Goal: Communication & Community: Answer question/provide support

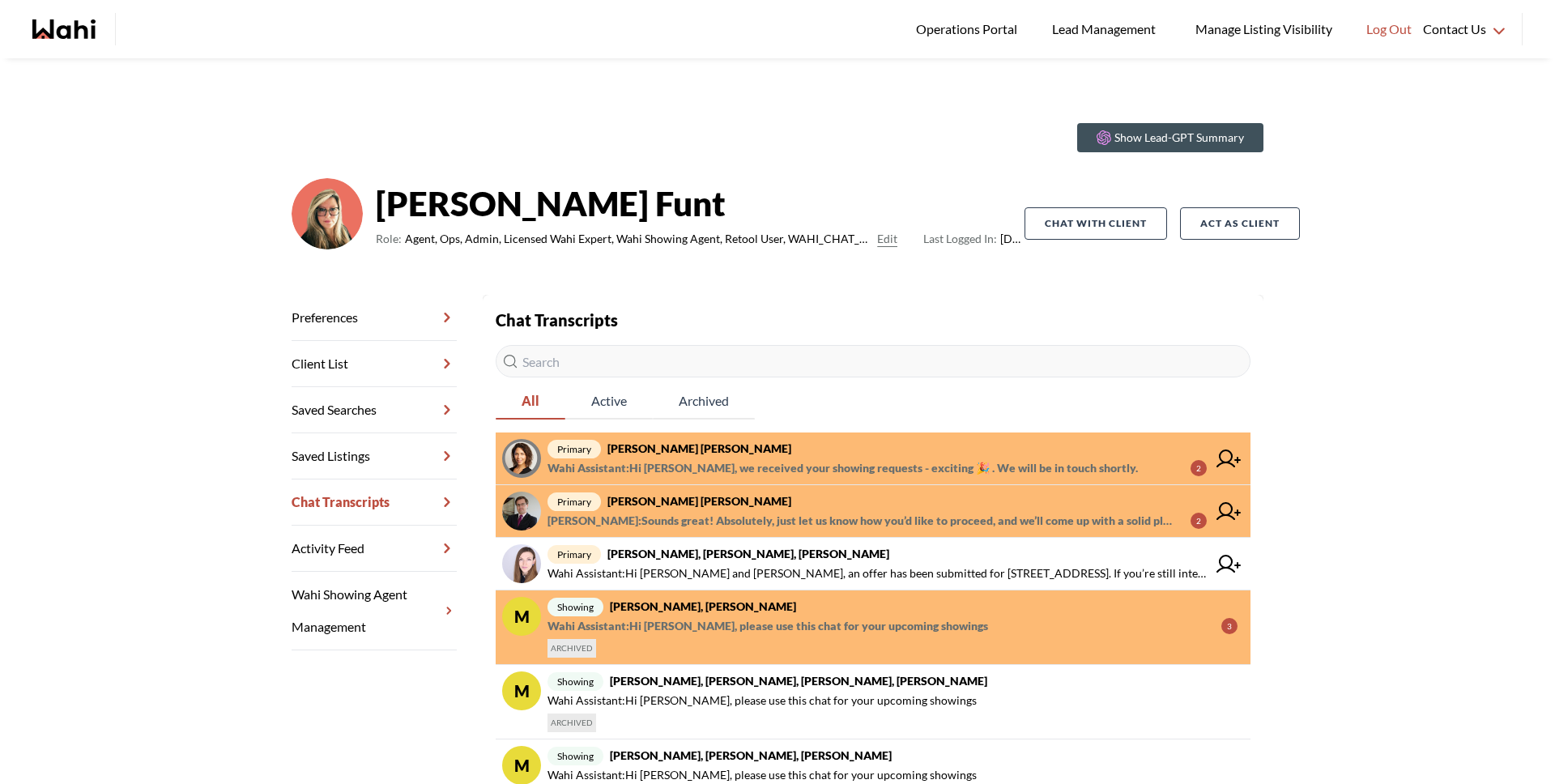
click at [772, 519] on span "[PERSON_NAME] : Sounds great! Absolutely, just let us know how you’d like to pr…" at bounding box center [863, 520] width 630 height 20
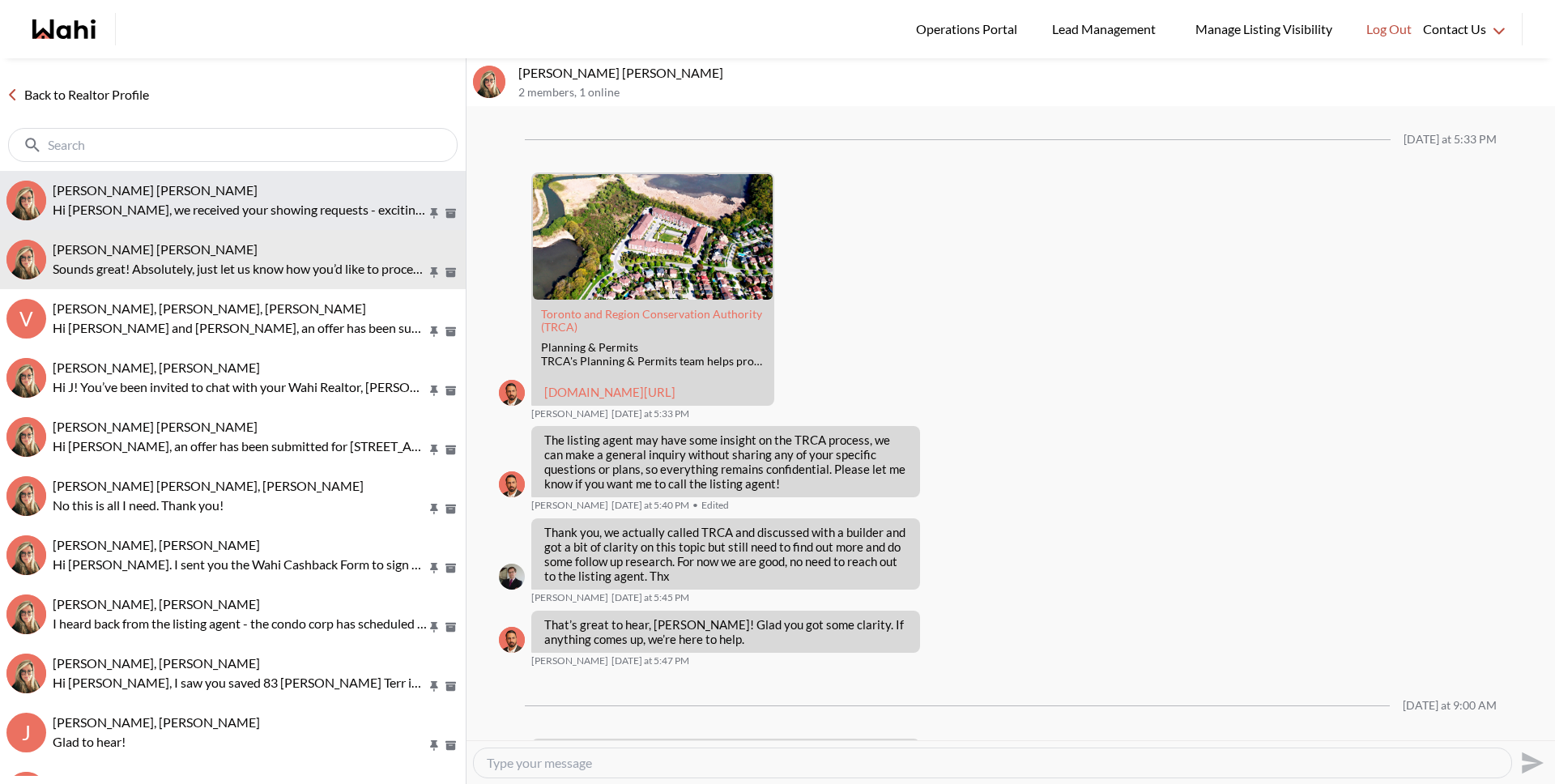
scroll to position [1696, 0]
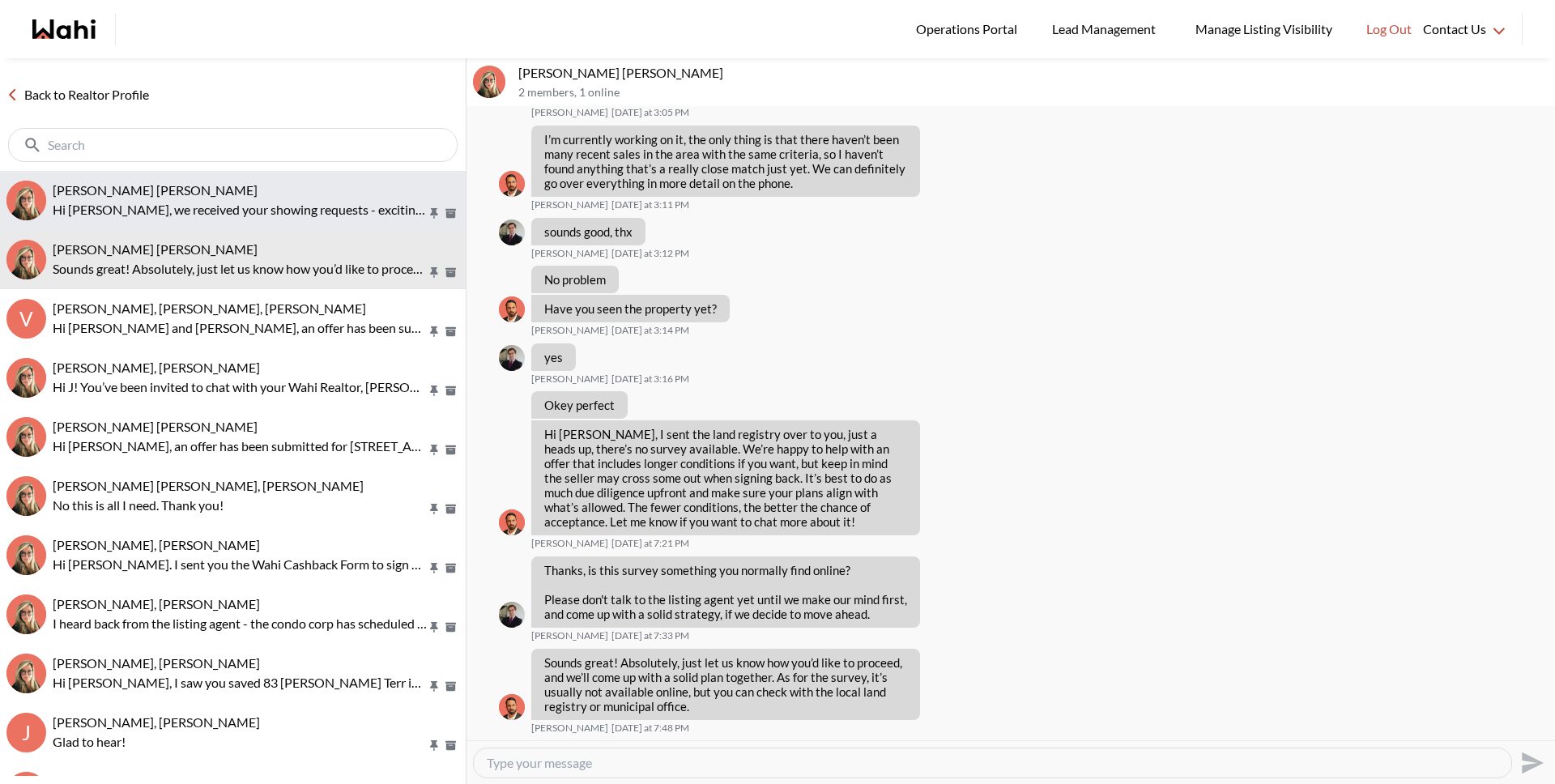
click at [161, 211] on p "Hi [PERSON_NAME], we received your showing requests - exciting 🎉 . We will be i…" at bounding box center [240, 209] width 374 height 20
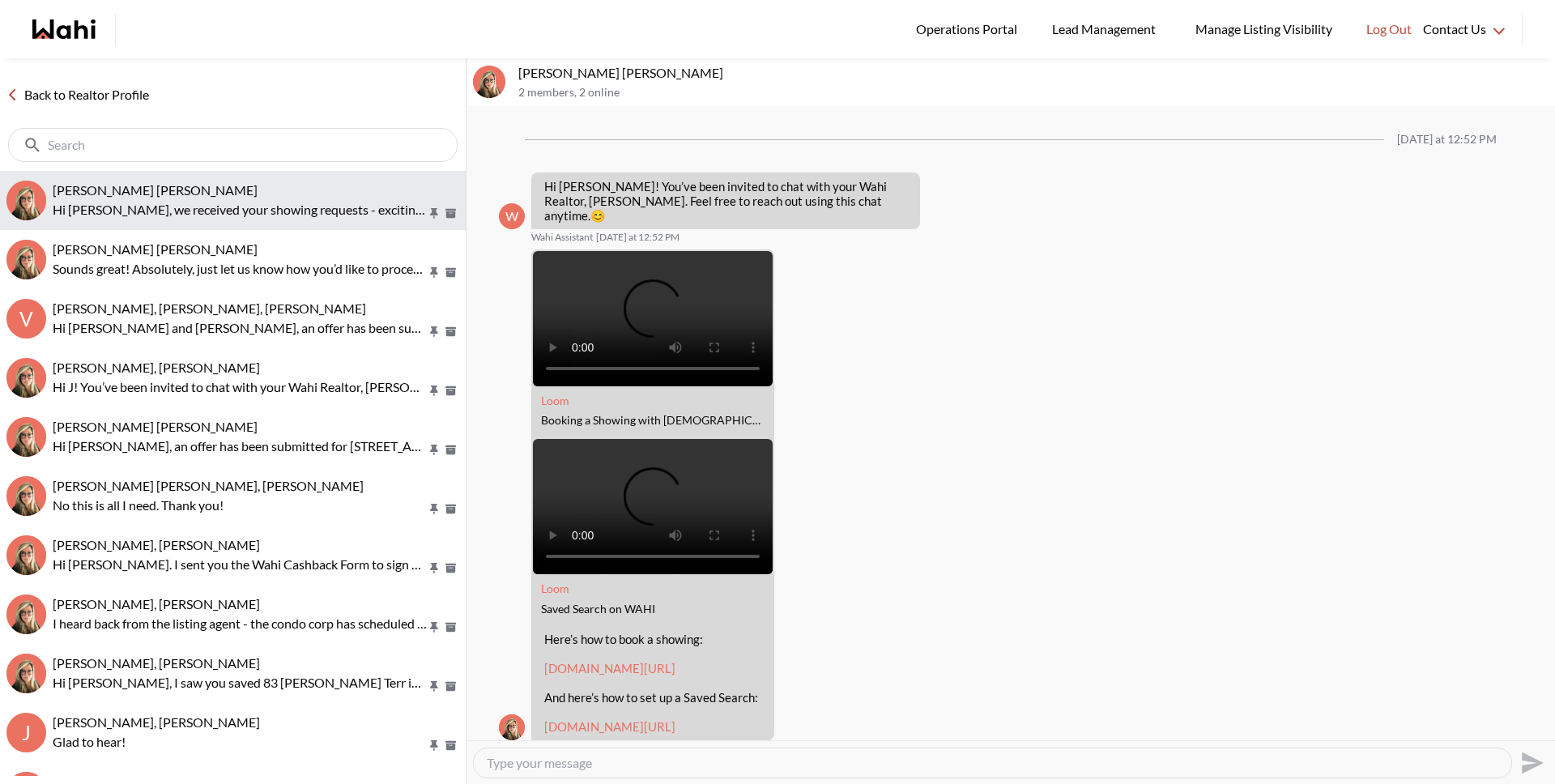
scroll to position [550, 0]
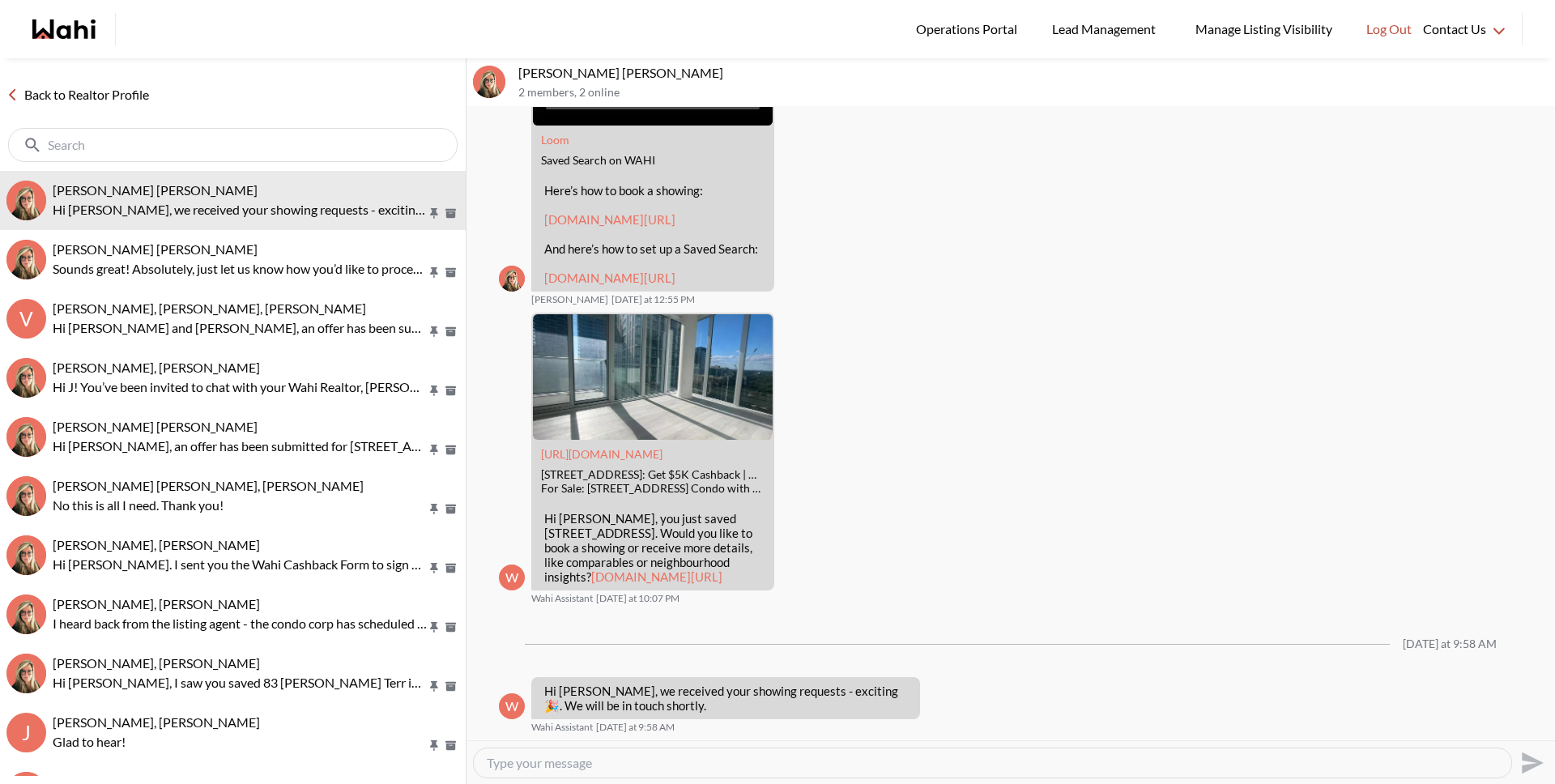
click at [120, 95] on link "Back to Realtor Profile" at bounding box center [77, 94] width 156 height 21
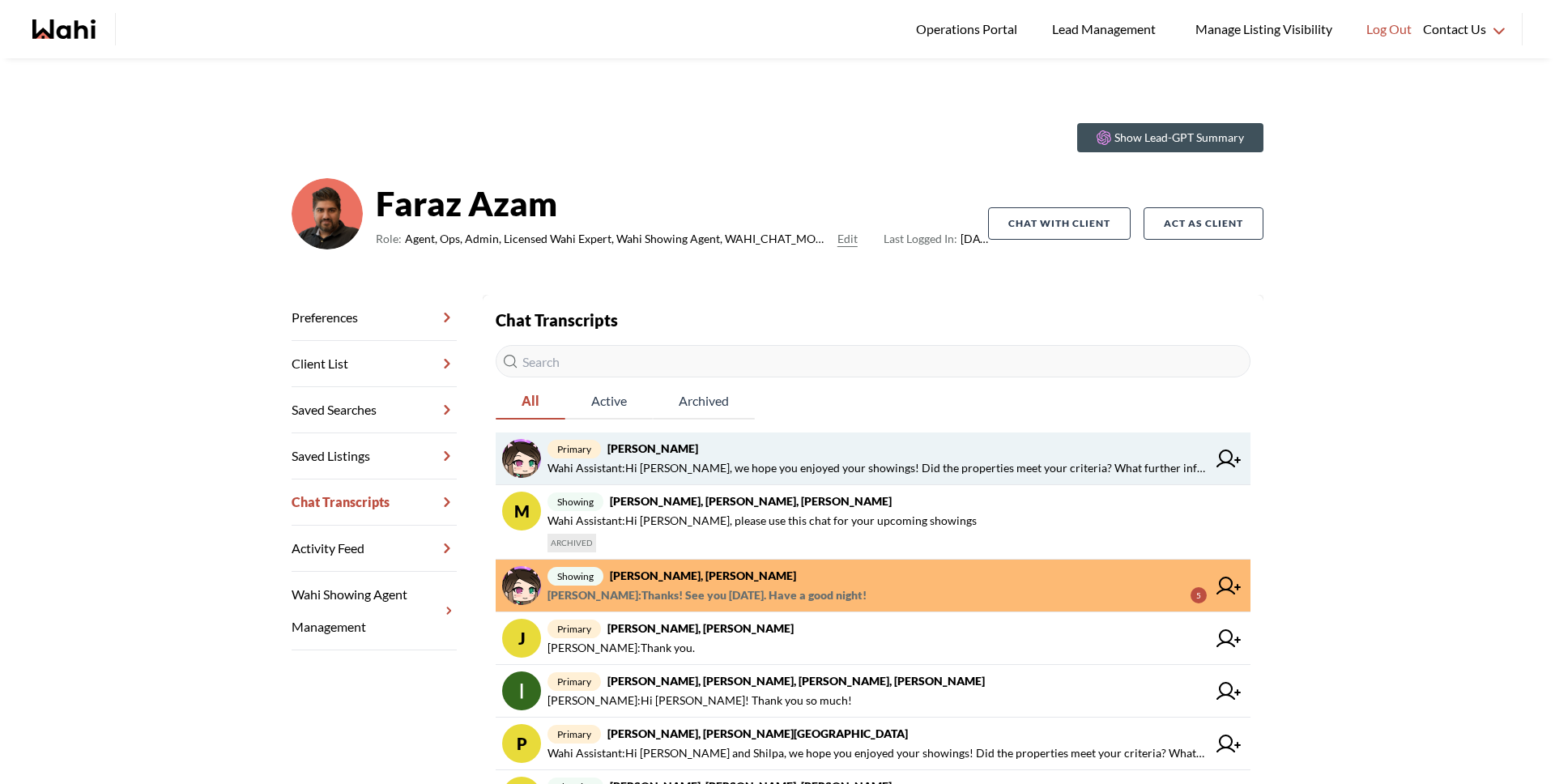
click at [688, 457] on span "primary liuhong chen, Faraz" at bounding box center [877, 448] width 659 height 20
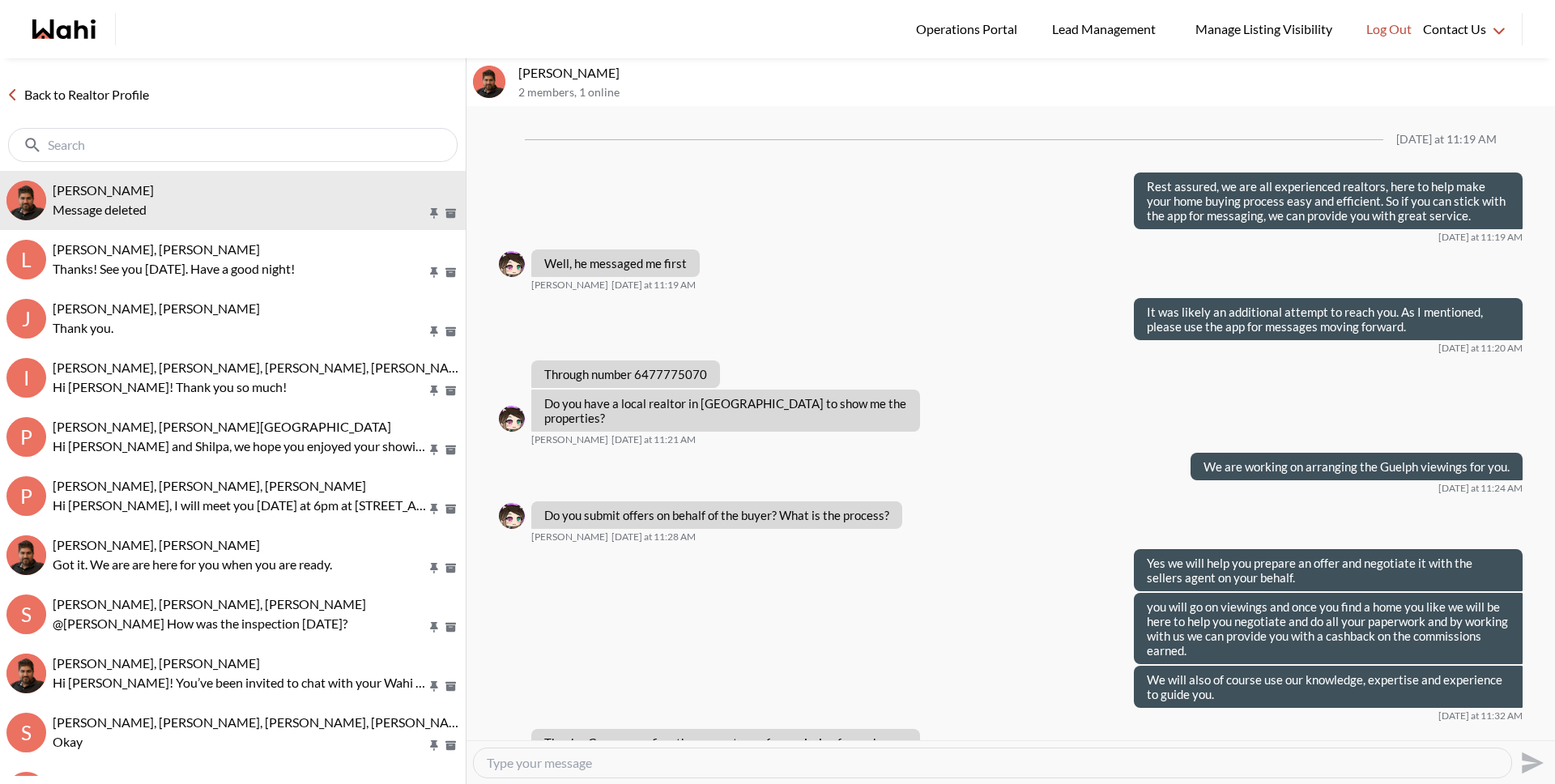
scroll to position [1770, 0]
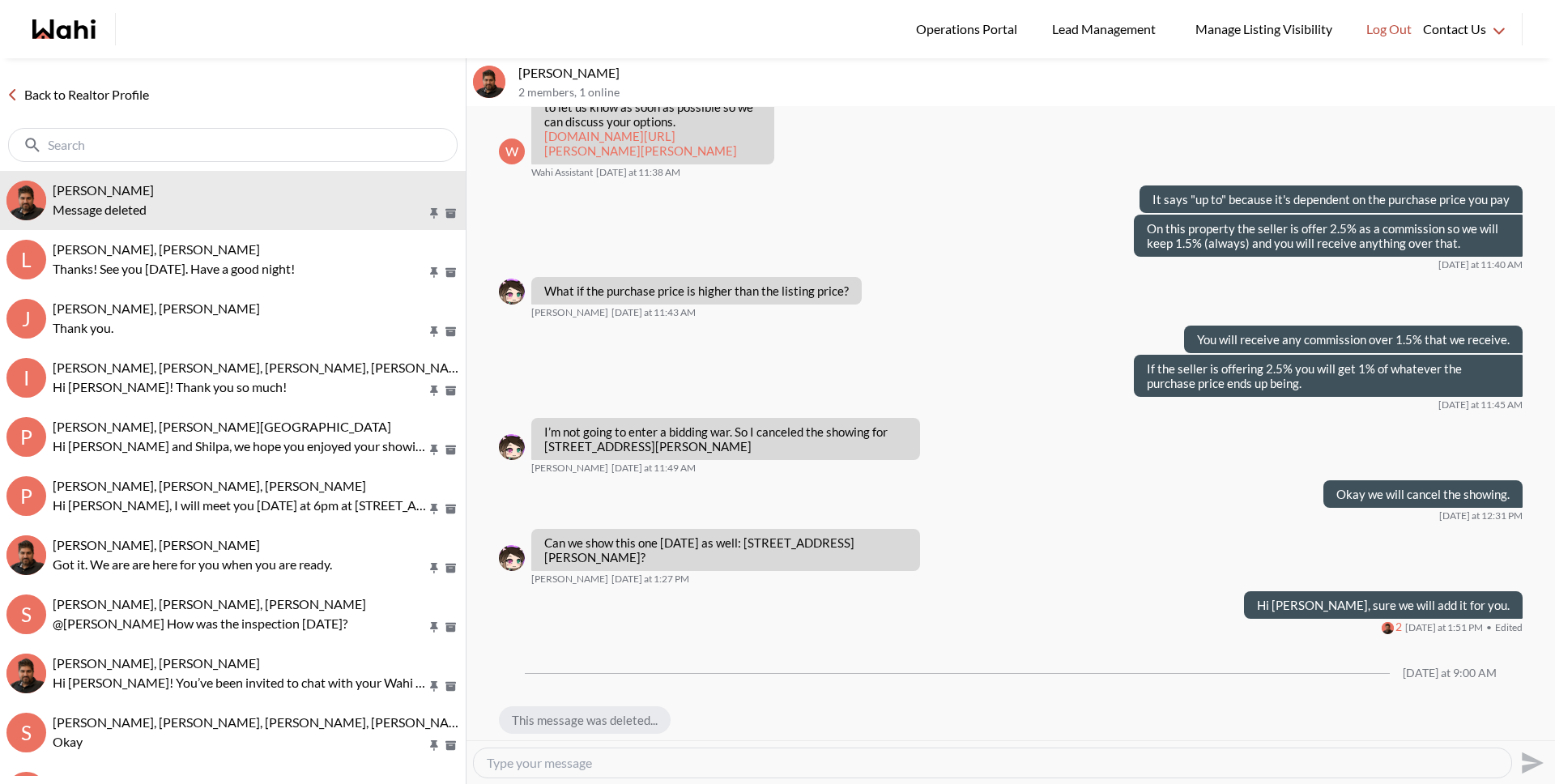
click at [97, 93] on link "Back to Realtor Profile" at bounding box center [77, 94] width 156 height 21
